Goal: Check status: Check status

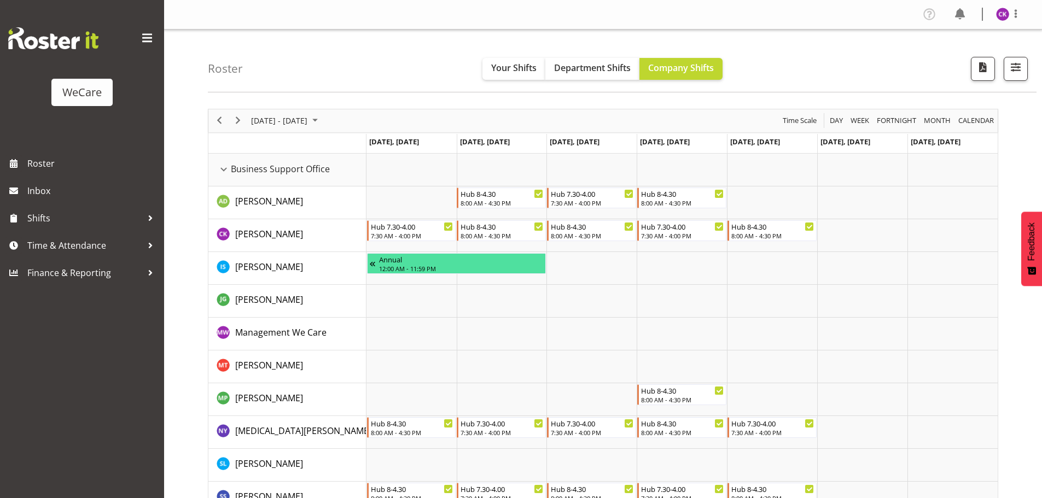
drag, startPoint x: 0, startPoint y: 0, endPoint x: 318, endPoint y: 128, distance: 343.1
click at [318, 129] on div "[DATE] - [DATE]" at bounding box center [285, 120] width 77 height 23
click at [348, 148] on span "previous month" at bounding box center [346, 148] width 19 height 20
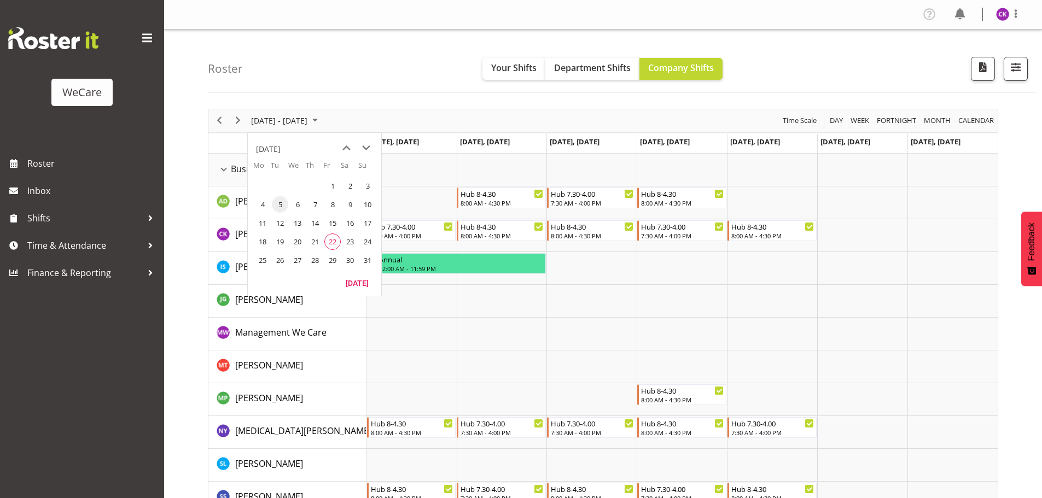
drag, startPoint x: 329, startPoint y: 242, endPoint x: 490, endPoint y: 231, distance: 161.2
click at [329, 242] on span "22" at bounding box center [332, 242] width 16 height 16
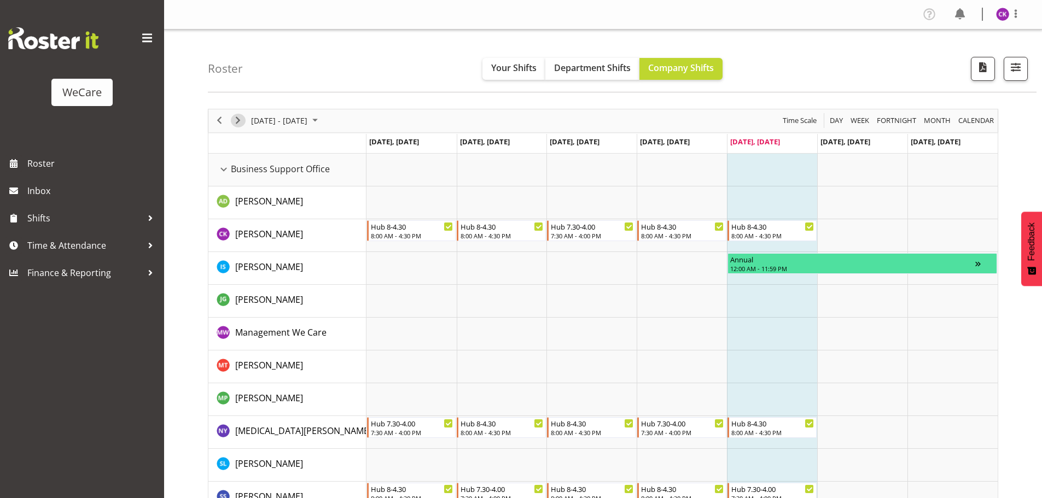
drag, startPoint x: 231, startPoint y: 121, endPoint x: 822, endPoint y: 129, distance: 590.9
click at [231, 121] on button "Next" at bounding box center [238, 121] width 15 height 14
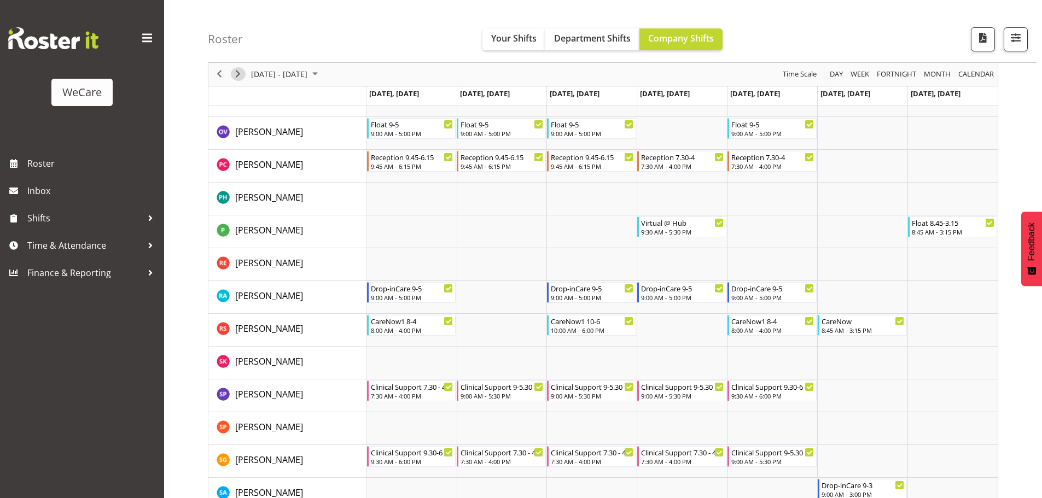
scroll to position [4050, 0]
click at [281, 73] on span "[DATE] - [DATE]" at bounding box center [279, 75] width 59 height 14
click at [334, 195] on span "22" at bounding box center [332, 195] width 16 height 16
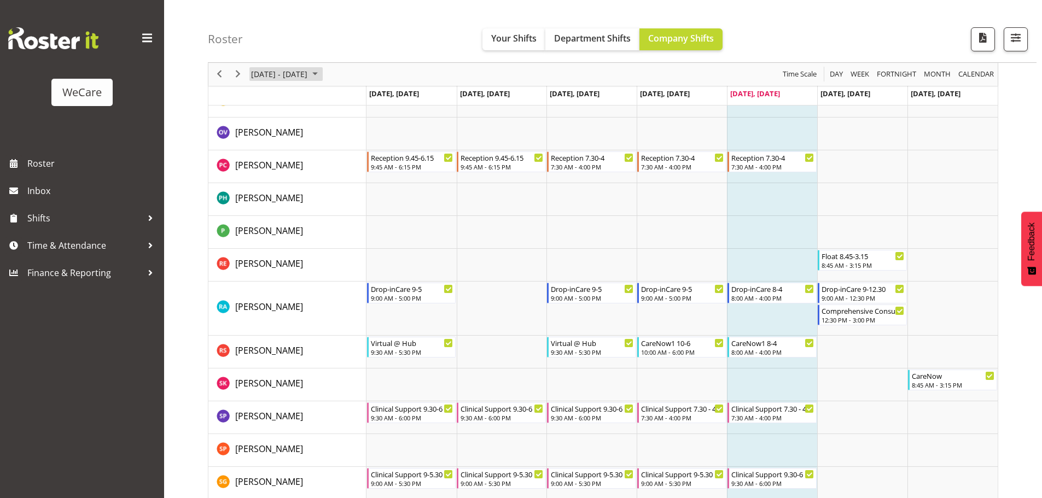
click at [301, 78] on span "[DATE] - [DATE]" at bounding box center [279, 75] width 59 height 14
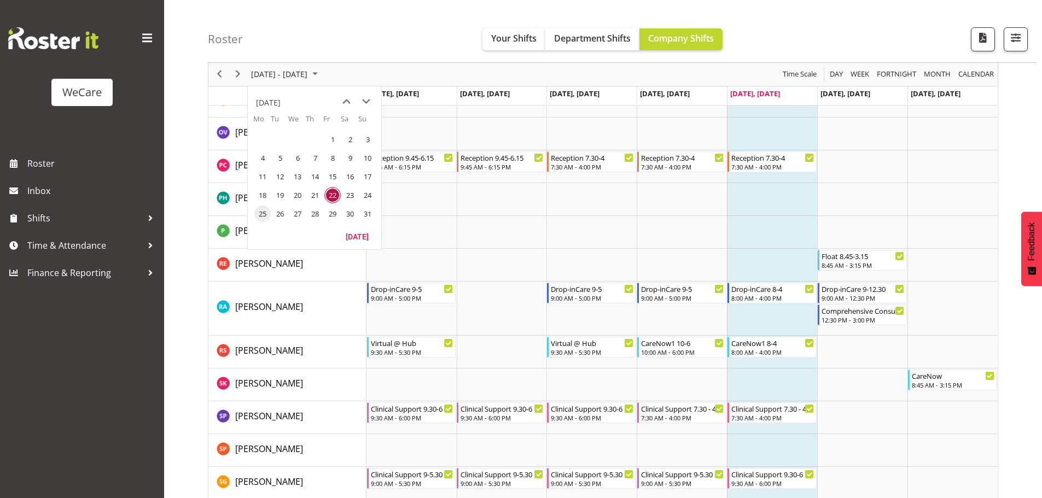
click at [264, 213] on span "25" at bounding box center [262, 214] width 16 height 16
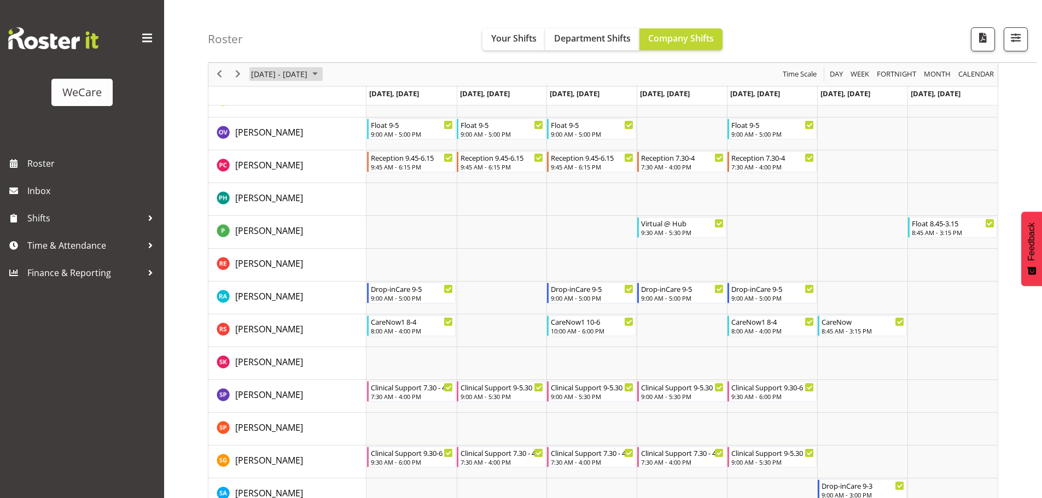
click at [263, 77] on span "[DATE] - [DATE]" at bounding box center [279, 75] width 59 height 14
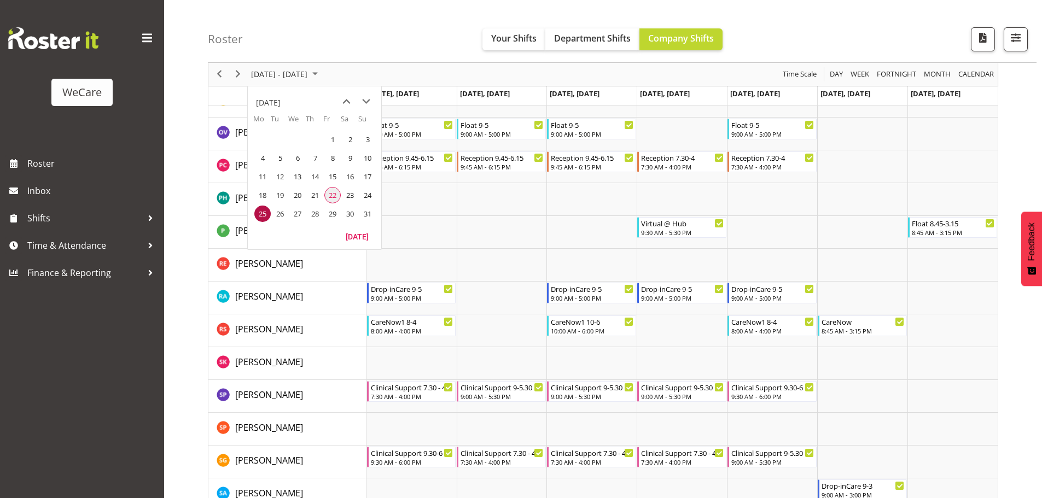
click at [334, 199] on span "22" at bounding box center [332, 195] width 16 height 16
